Goal: Check status

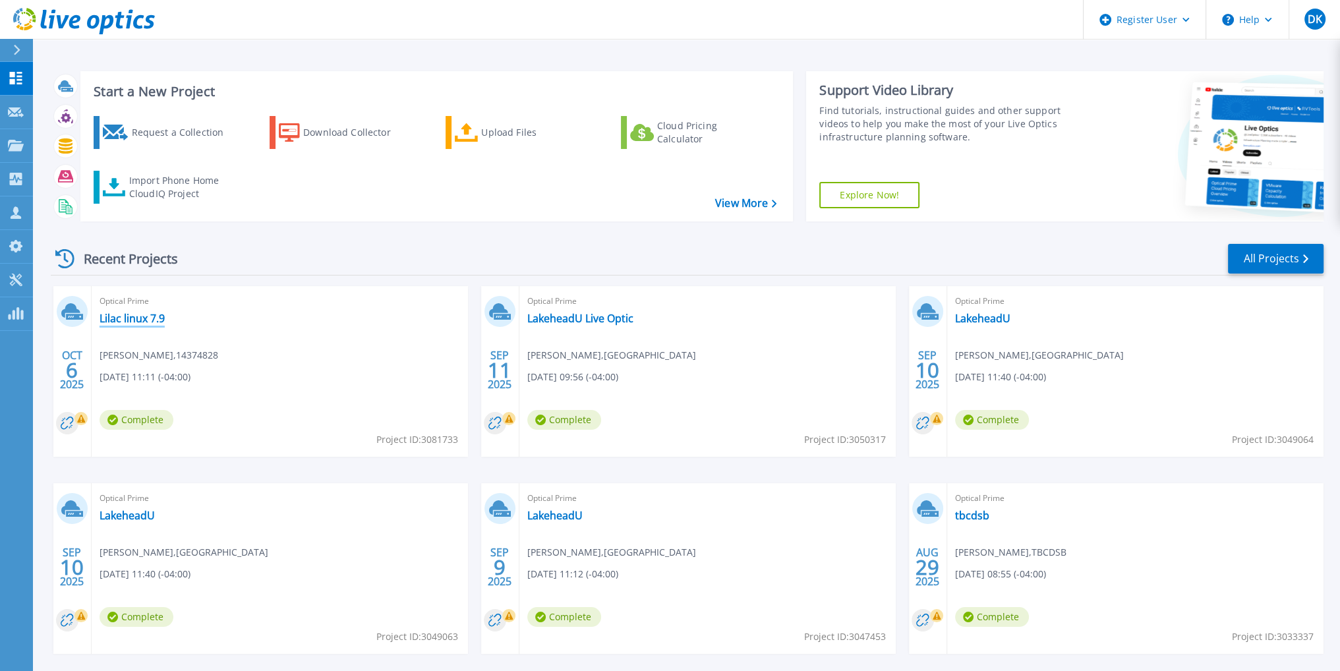
click at [140, 318] on link "Lilac linux 7.9" at bounding box center [132, 318] width 65 height 13
click at [600, 317] on link "LakeheadU Live Optic" at bounding box center [580, 318] width 106 height 13
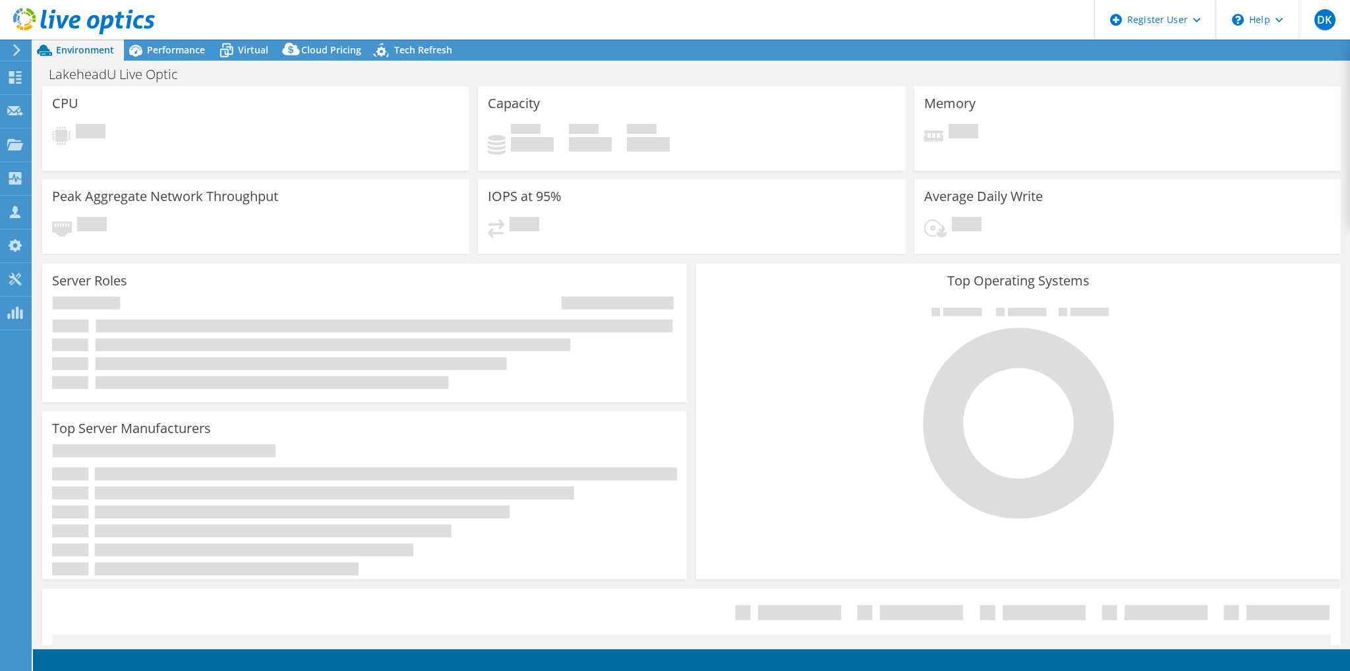
select select "USD"
select select "Canada"
select select "CAD"
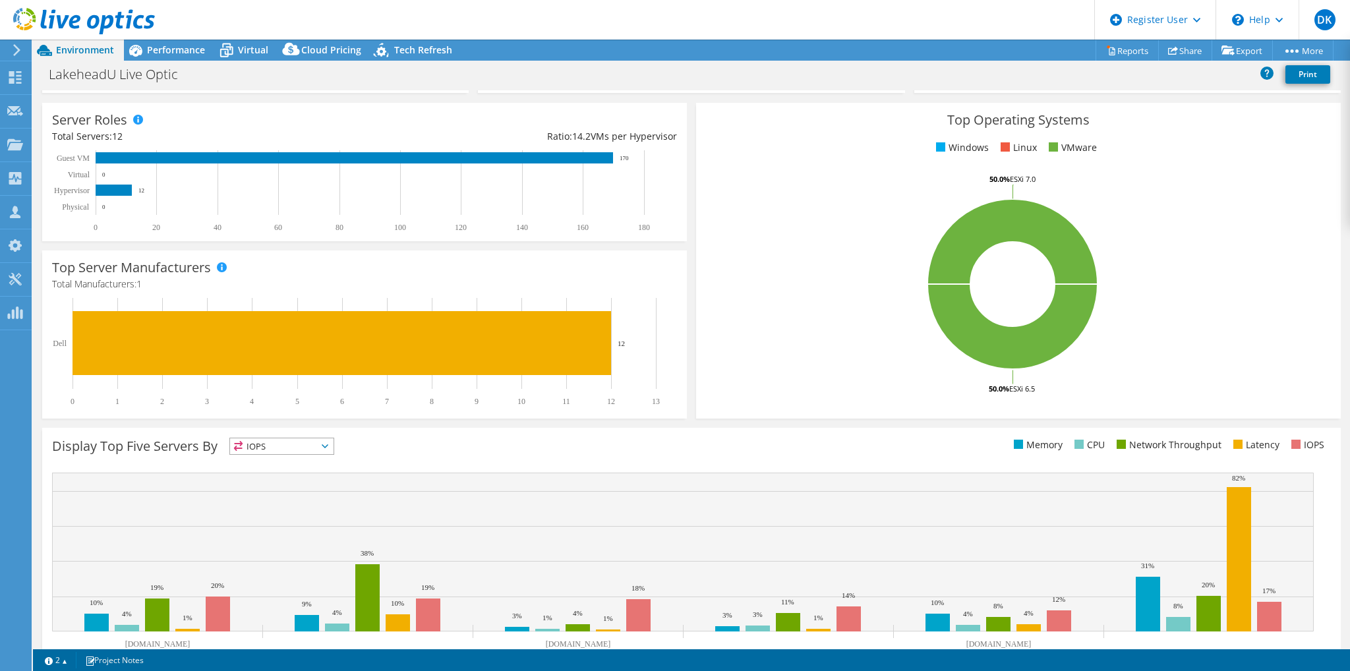
scroll to position [208, 0]
